Goal: Task Accomplishment & Management: Complete application form

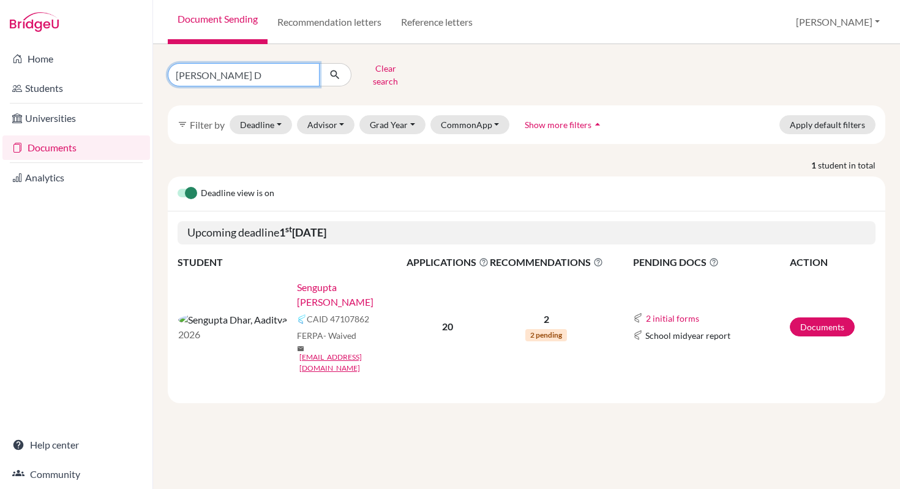
drag, startPoint x: 236, startPoint y: 70, endPoint x: 164, endPoint y: 67, distance: 73.0
click at [162, 67] on div "Aaditya D Clear search" at bounding box center [282, 75] width 246 height 32
type input "Ziya"
click button "submit" at bounding box center [335, 74] width 32 height 23
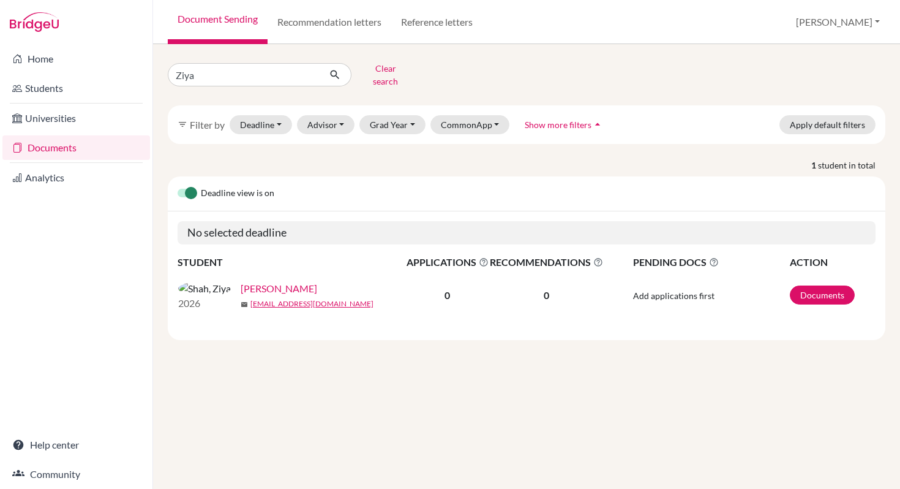
click at [250, 286] on link "Shah, Ziya" at bounding box center [279, 288] width 77 height 15
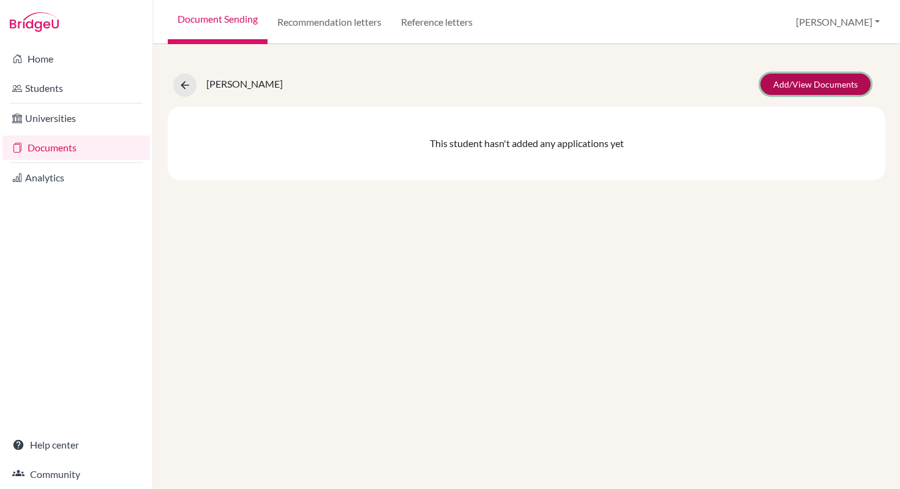
click at [791, 87] on link "Add/View Documents" at bounding box center [816, 84] width 110 height 21
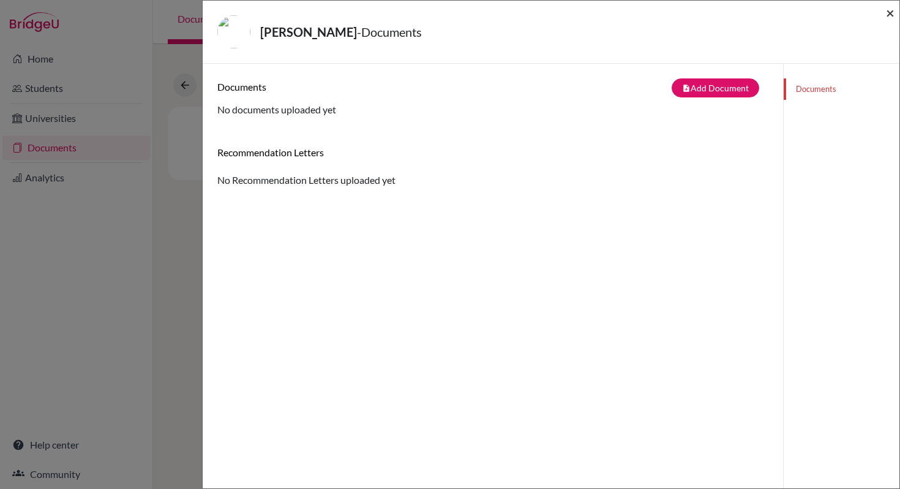
click at [891, 17] on span "×" at bounding box center [890, 13] width 9 height 18
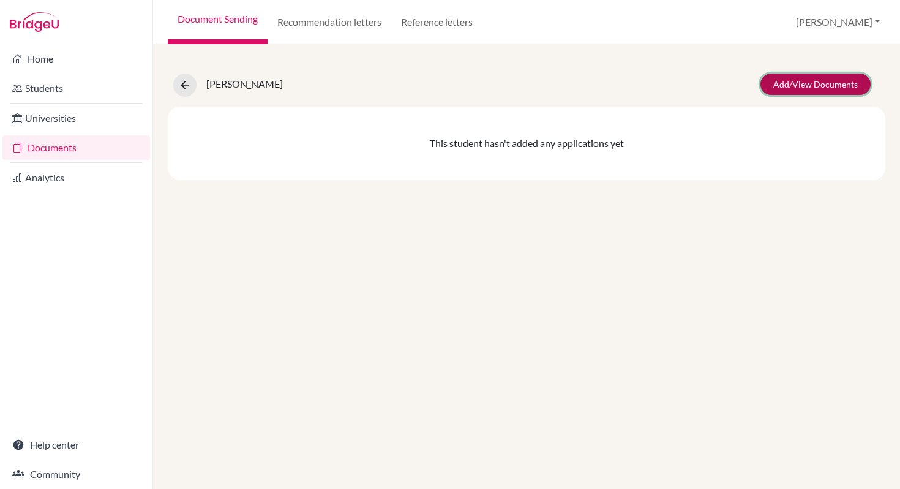
click at [782, 81] on link "Add/View Documents" at bounding box center [816, 84] width 110 height 21
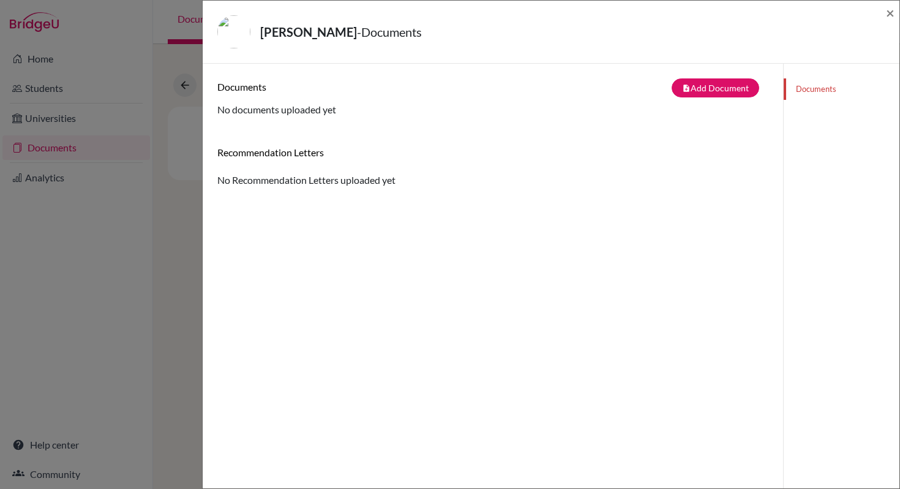
click at [73, 147] on div "Shah, Ziya - Documents × Documents note_add Add Document Document type Change e…" at bounding box center [450, 244] width 900 height 489
click at [721, 91] on button "note_add Add Document" at bounding box center [716, 87] width 88 height 19
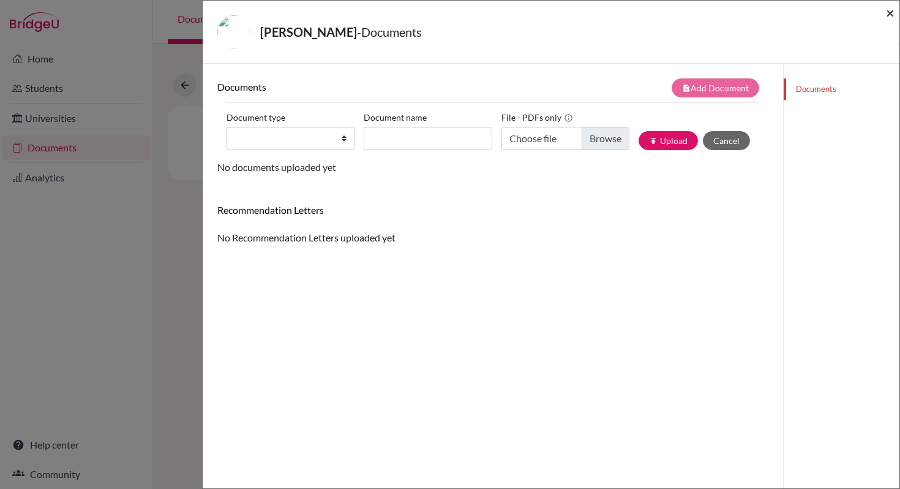
click at [894, 12] on span "×" at bounding box center [890, 13] width 9 height 18
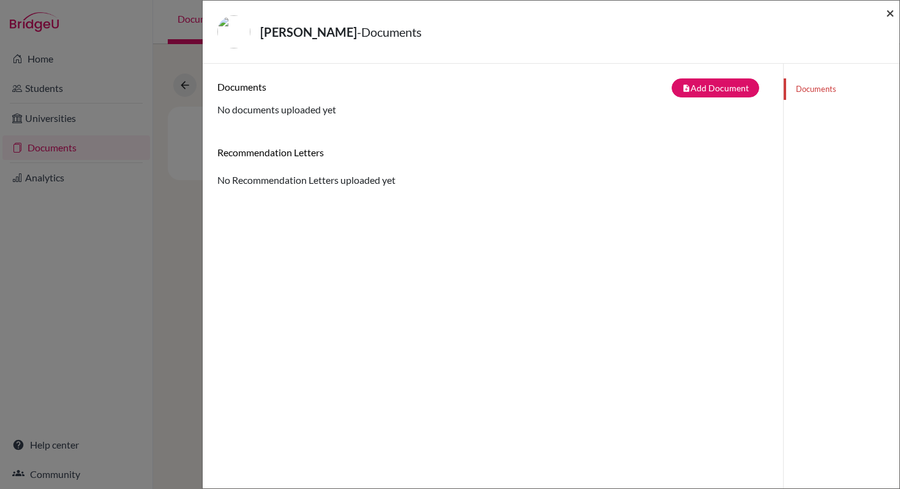
click at [889, 14] on span "×" at bounding box center [890, 13] width 9 height 18
click at [893, 17] on span "×" at bounding box center [890, 13] width 9 height 18
click at [891, 15] on span "×" at bounding box center [890, 13] width 9 height 18
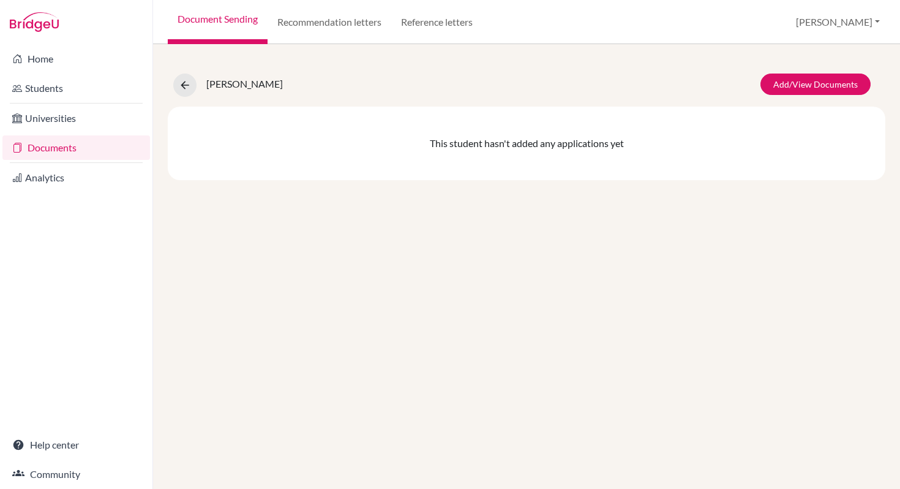
click at [70, 145] on link "Documents" at bounding box center [76, 147] width 148 height 25
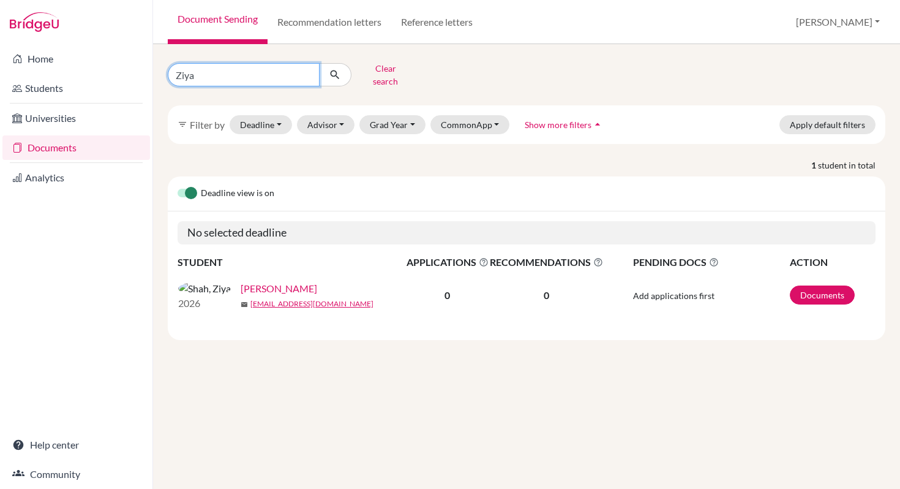
click at [307, 71] on input "Ziya" at bounding box center [244, 74] width 152 height 23
type input "Zara"
click button "submit" at bounding box center [335, 74] width 32 height 23
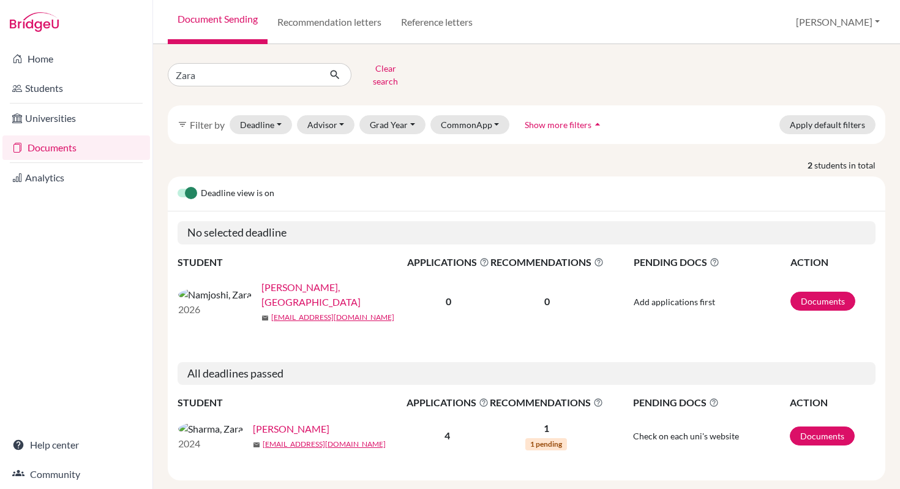
click at [270, 287] on link "Namjoshi, Zara" at bounding box center [339, 294] width 154 height 29
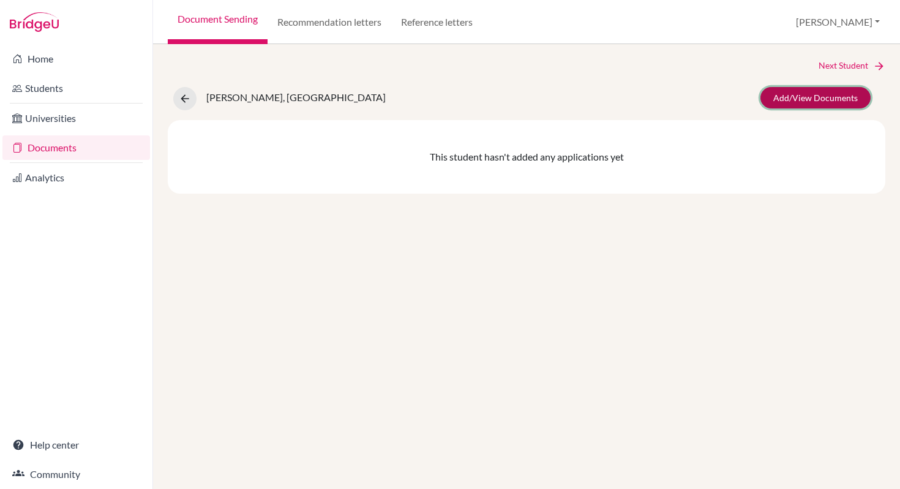
click at [820, 94] on link "Add/View Documents" at bounding box center [816, 97] width 110 height 21
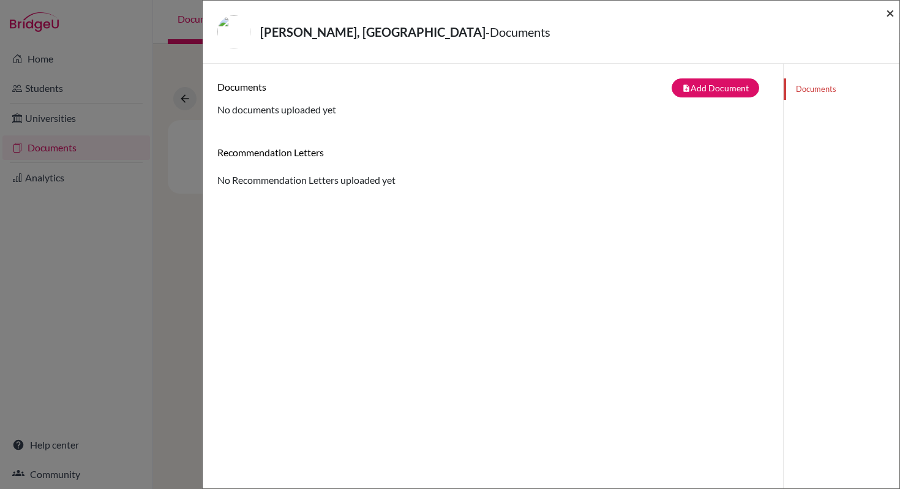
click at [893, 11] on span "×" at bounding box center [890, 13] width 9 height 18
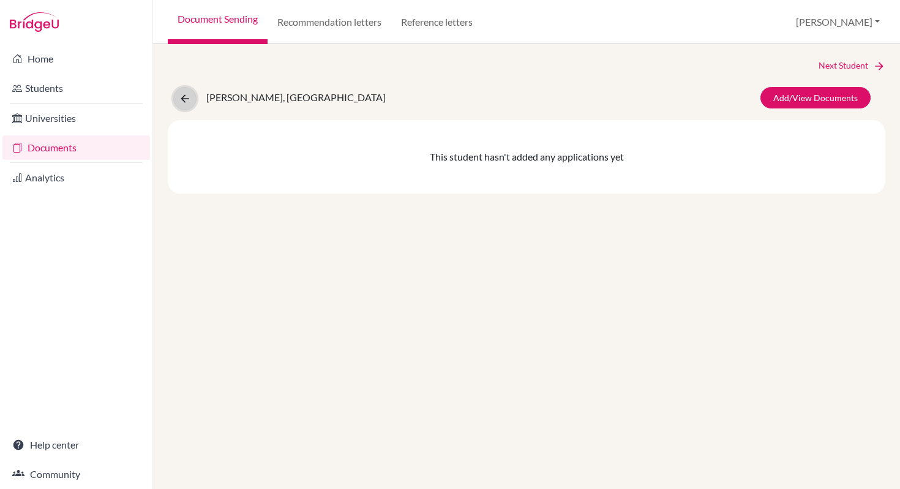
click at [185, 100] on icon at bounding box center [185, 98] width 12 height 12
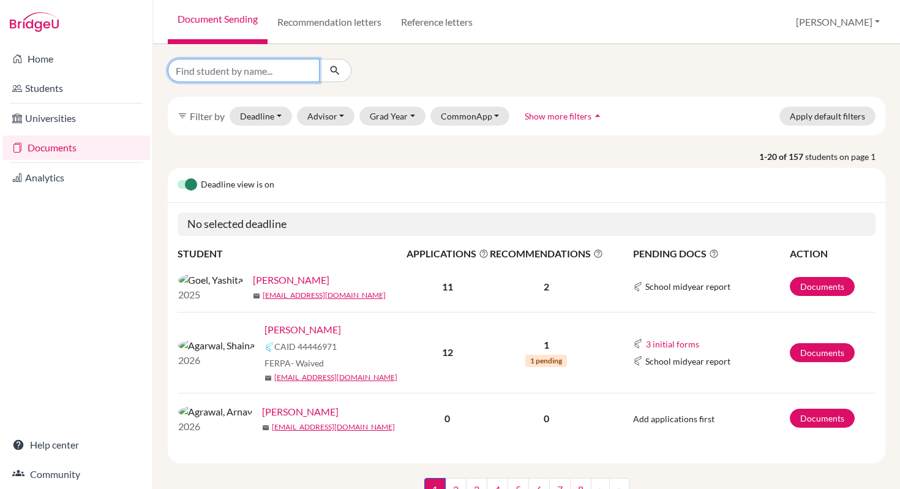
click at [281, 72] on input "Find student by name..." at bounding box center [244, 70] width 152 height 23
type input "Aninthidta"
click button "submit" at bounding box center [335, 70] width 32 height 23
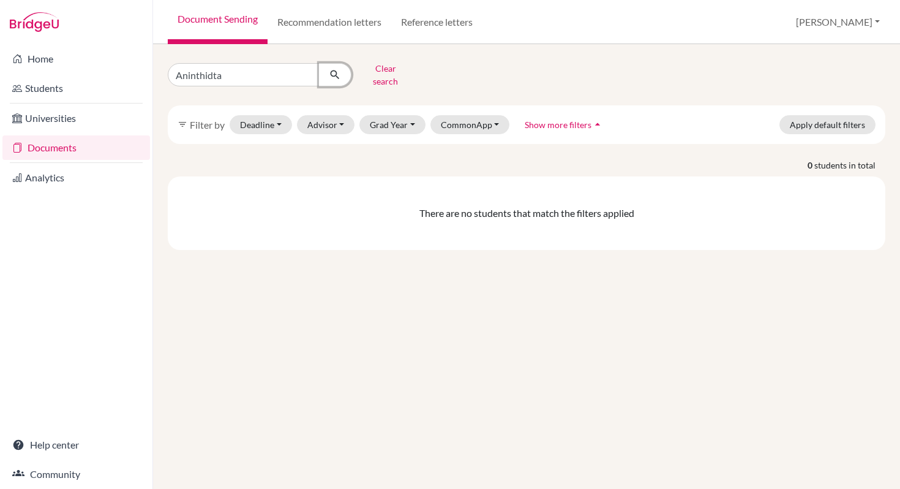
click at [336, 73] on icon "submit" at bounding box center [335, 75] width 12 height 12
click at [233, 69] on input "Aninthidta" at bounding box center [244, 74] width 152 height 23
type input "[PERSON_NAME]"
click button "submit" at bounding box center [335, 74] width 32 height 23
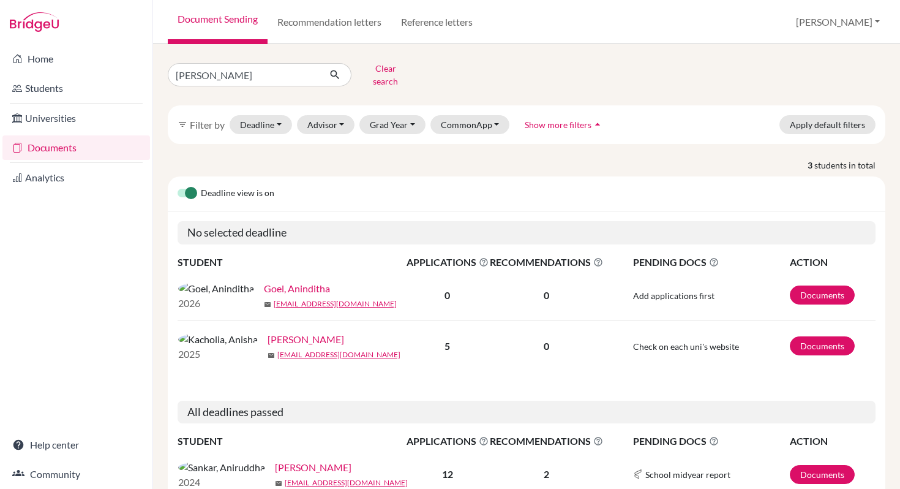
click at [264, 288] on link "Goel, Aninditha" at bounding box center [297, 288] width 66 height 15
click at [206, 76] on input "Ani" at bounding box center [244, 74] width 152 height 23
type input "A"
type input "Ryan"
click button "submit" at bounding box center [335, 74] width 32 height 23
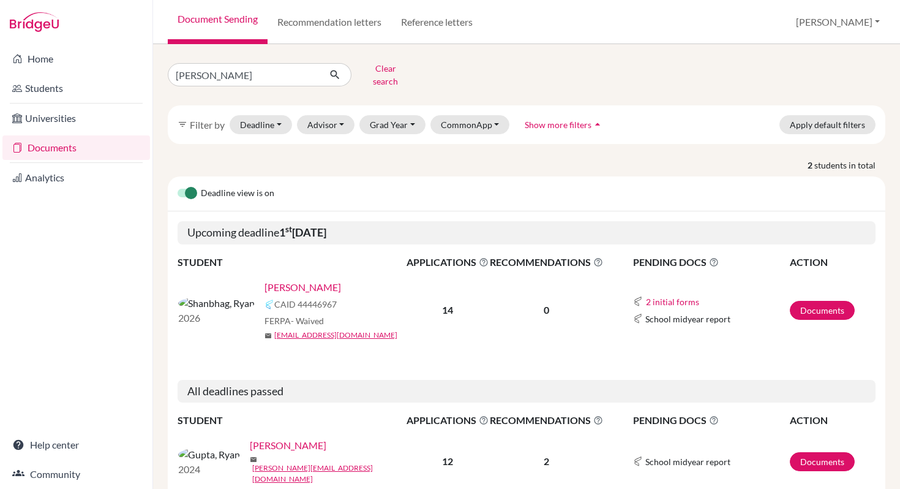
scroll to position [39, 0]
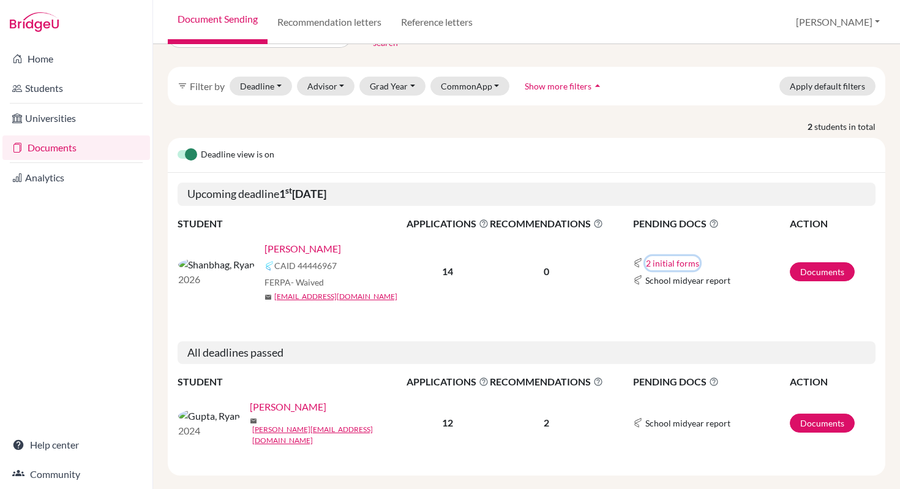
click at [656, 256] on button "2 initial forms" at bounding box center [673, 263] width 55 height 14
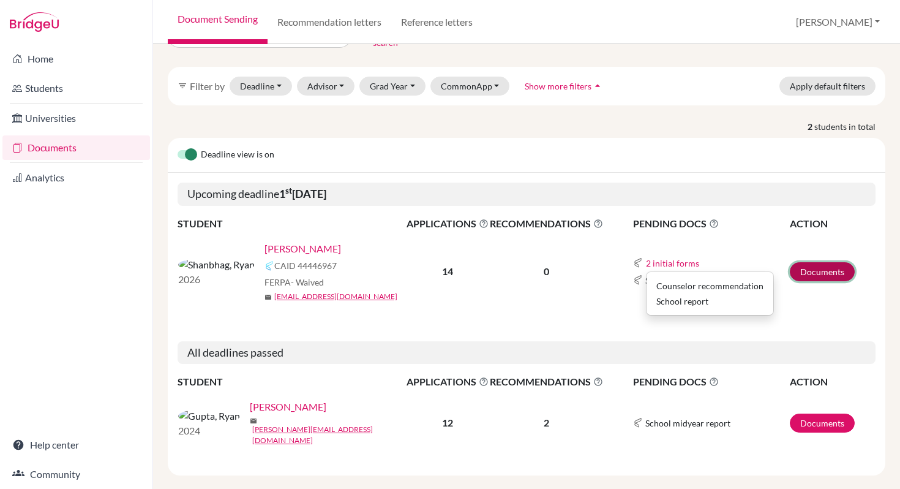
click at [813, 263] on link "Documents" at bounding box center [822, 271] width 65 height 19
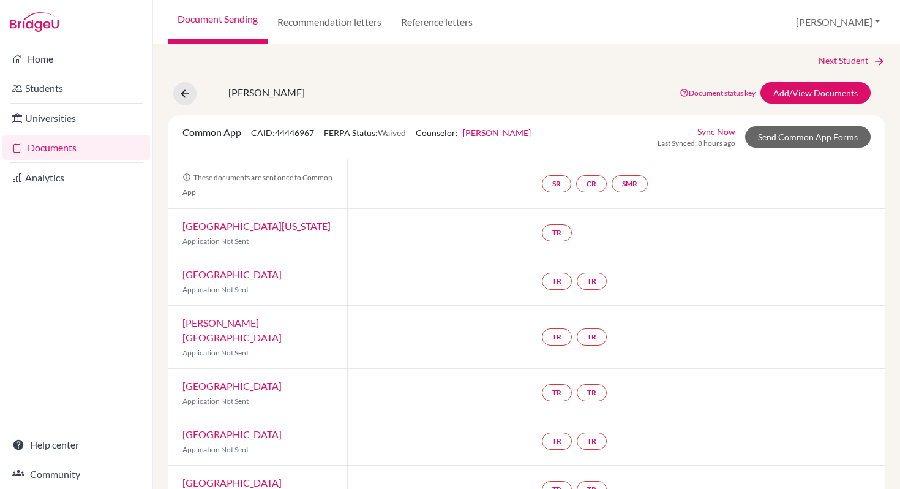
scroll to position [9, 0]
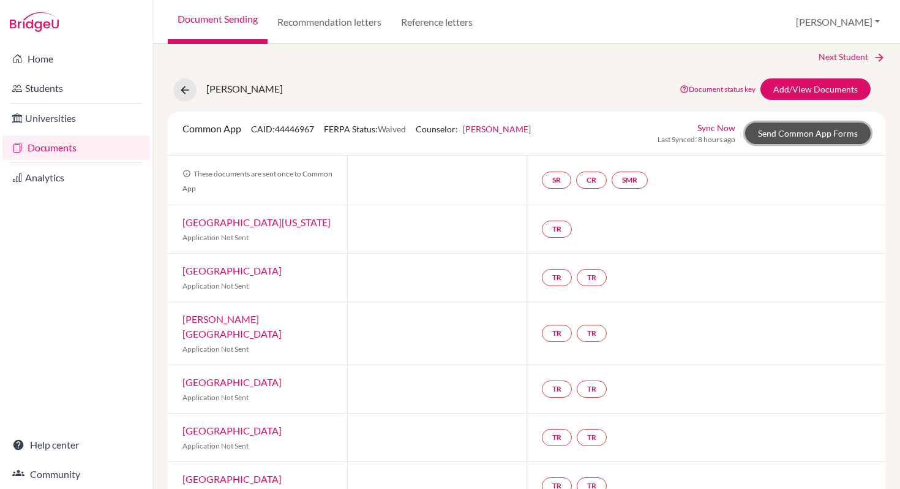
click at [785, 130] on link "Send Common App Forms" at bounding box center [809, 133] width 126 height 21
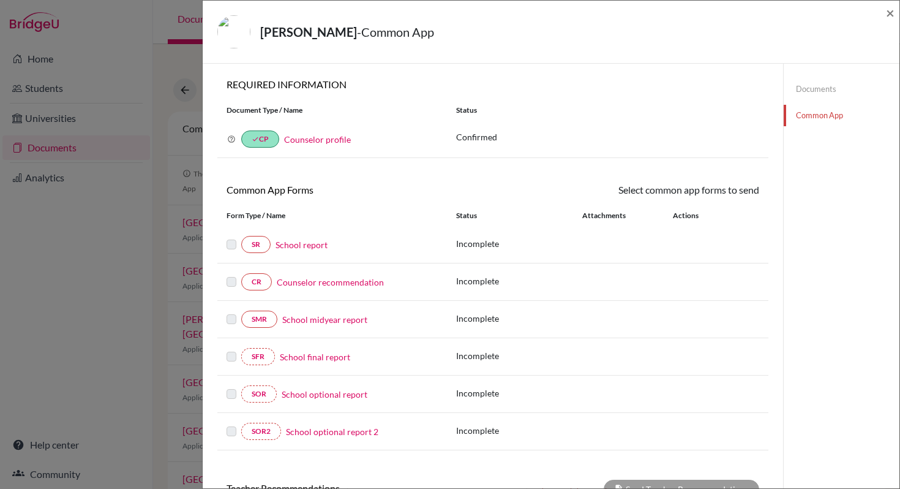
click at [325, 282] on link "Counselor recommendation" at bounding box center [330, 282] width 107 height 13
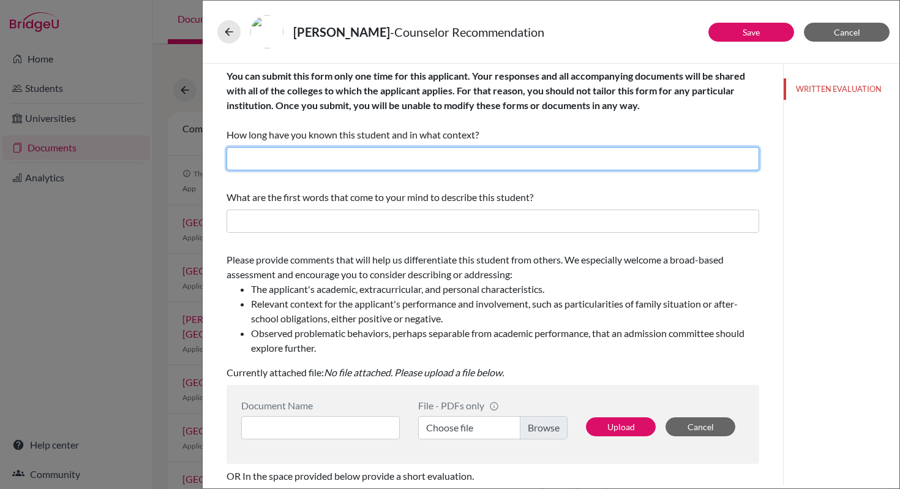
click at [384, 161] on input "text" at bounding box center [493, 158] width 533 height 23
type input "I know [PERSON_NAME] since [DATE] as a student"
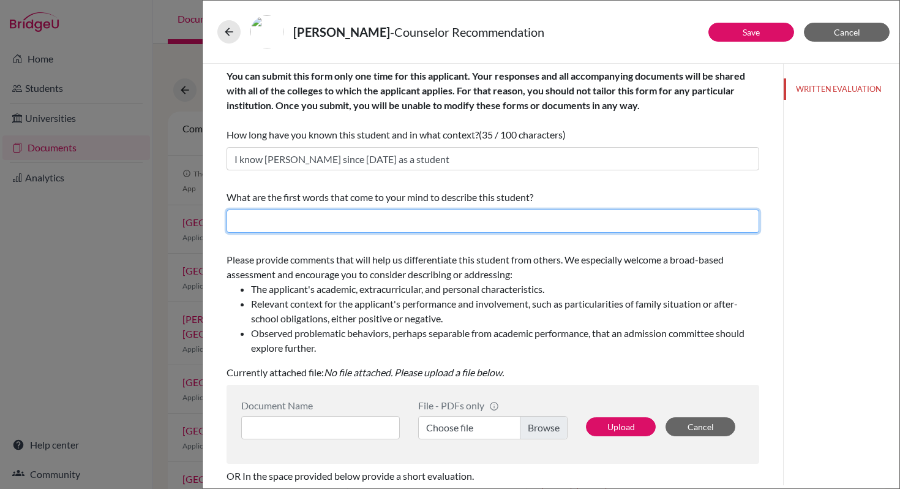
click at [316, 225] on input "text" at bounding box center [493, 221] width 533 height 23
drag, startPoint x: 413, startPoint y: 221, endPoint x: 487, endPoint y: 216, distance: 74.3
click at [487, 216] on input "Respectful, Open-minded, Hard-working, Sports Enthusiast and positivity to learn" at bounding box center [493, 221] width 533 height 23
click at [236, 221] on input "Respectful, Open-minded, Hard-working, and positivity to learn" at bounding box center [493, 221] width 533 height 23
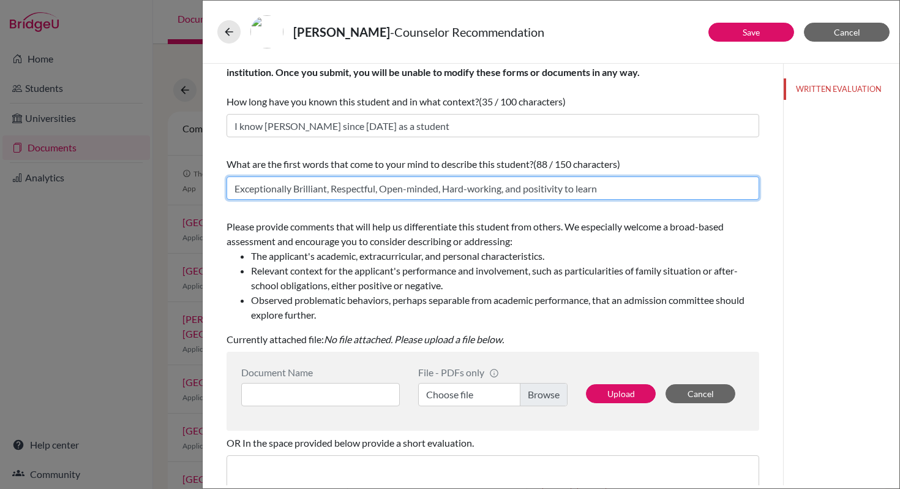
scroll to position [29, 0]
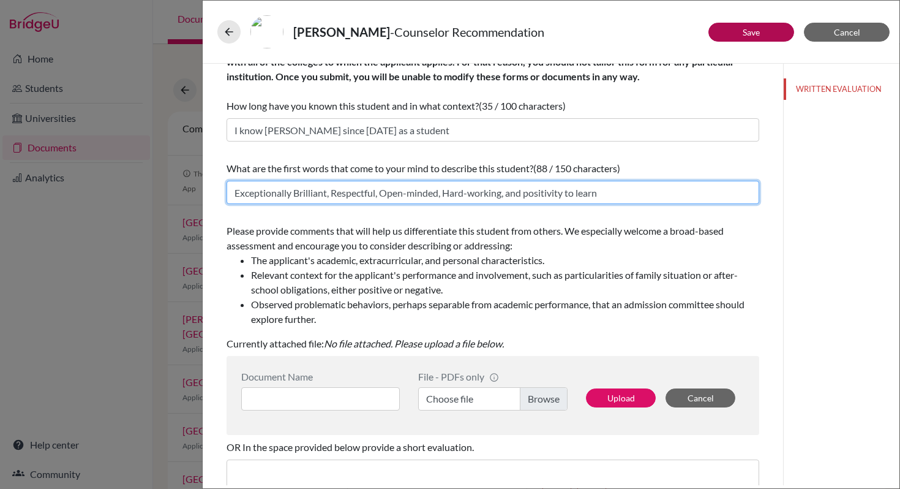
type input "Exceptionally Brilliant, Respectful, Open-minded, Hard-working, and positivity …"
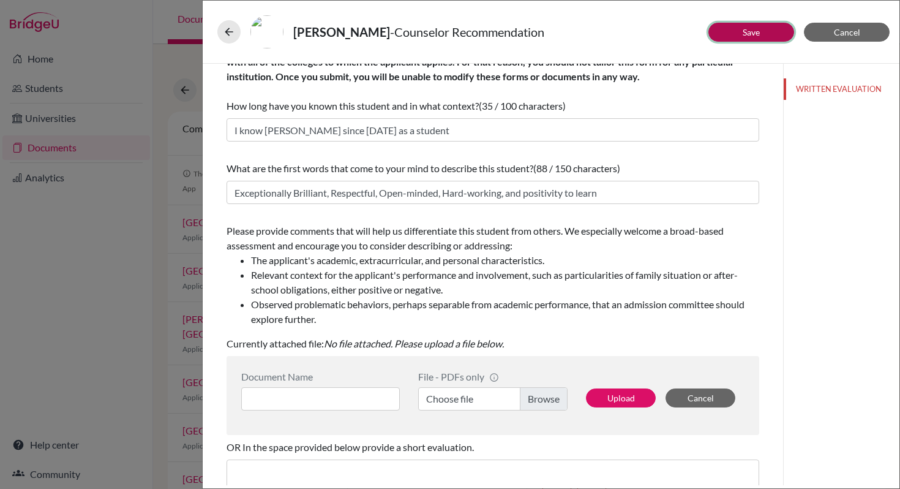
click at [763, 30] on button "Save" at bounding box center [752, 32] width 86 height 19
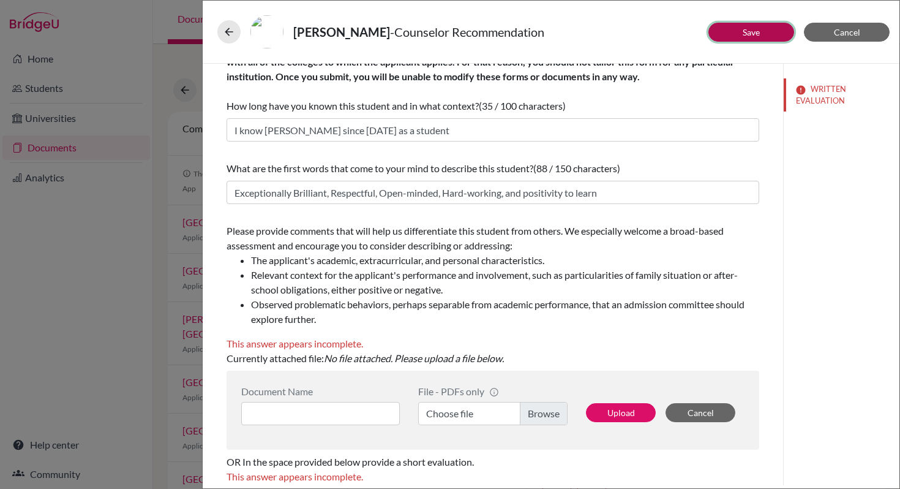
click at [761, 37] on button "Save" at bounding box center [752, 32] width 86 height 19
click at [752, 35] on link "Save" at bounding box center [751, 32] width 17 height 10
click at [828, 32] on button "Cancel" at bounding box center [847, 32] width 86 height 19
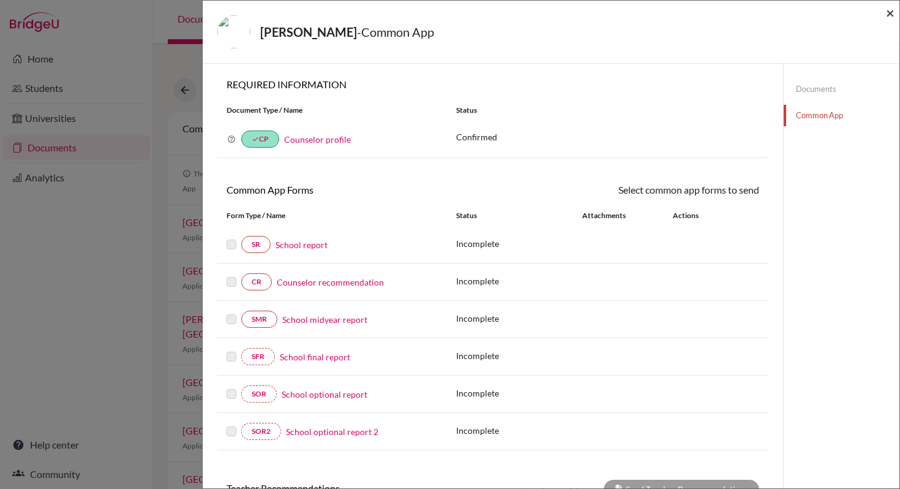
click at [888, 15] on span "×" at bounding box center [890, 13] width 9 height 18
